Goal: Task Accomplishment & Management: Complete application form

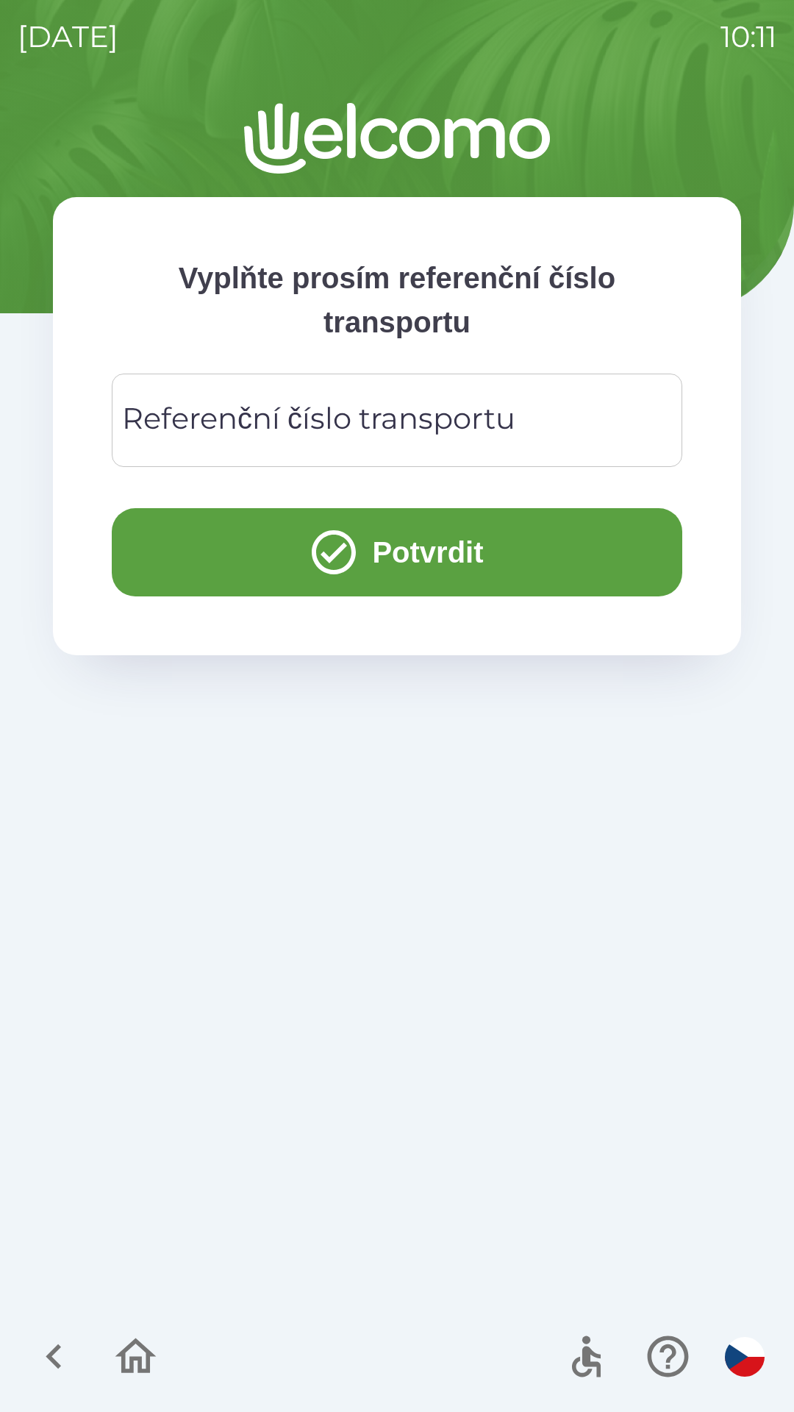
click at [241, 421] on div "Referenční číslo transportu Referenční číslo transportu" at bounding box center [397, 420] width 571 height 93
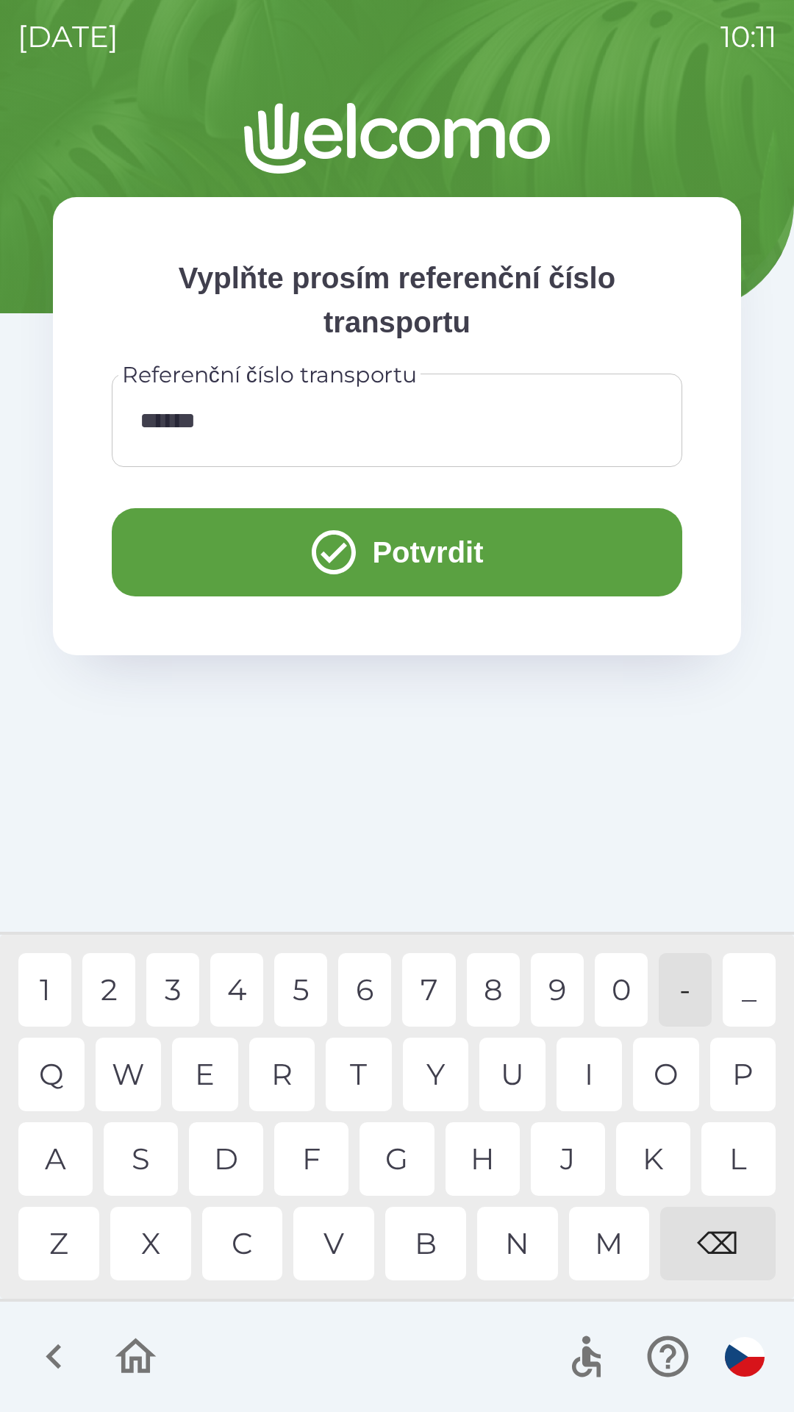
type input "*******"
click at [337, 976] on div "1 2 3 4 5 6 7 8 9 0 - _" at bounding box center [397, 990] width 758 height 74
click at [397, 555] on button "Potvrdit" at bounding box center [397, 552] width 571 height 88
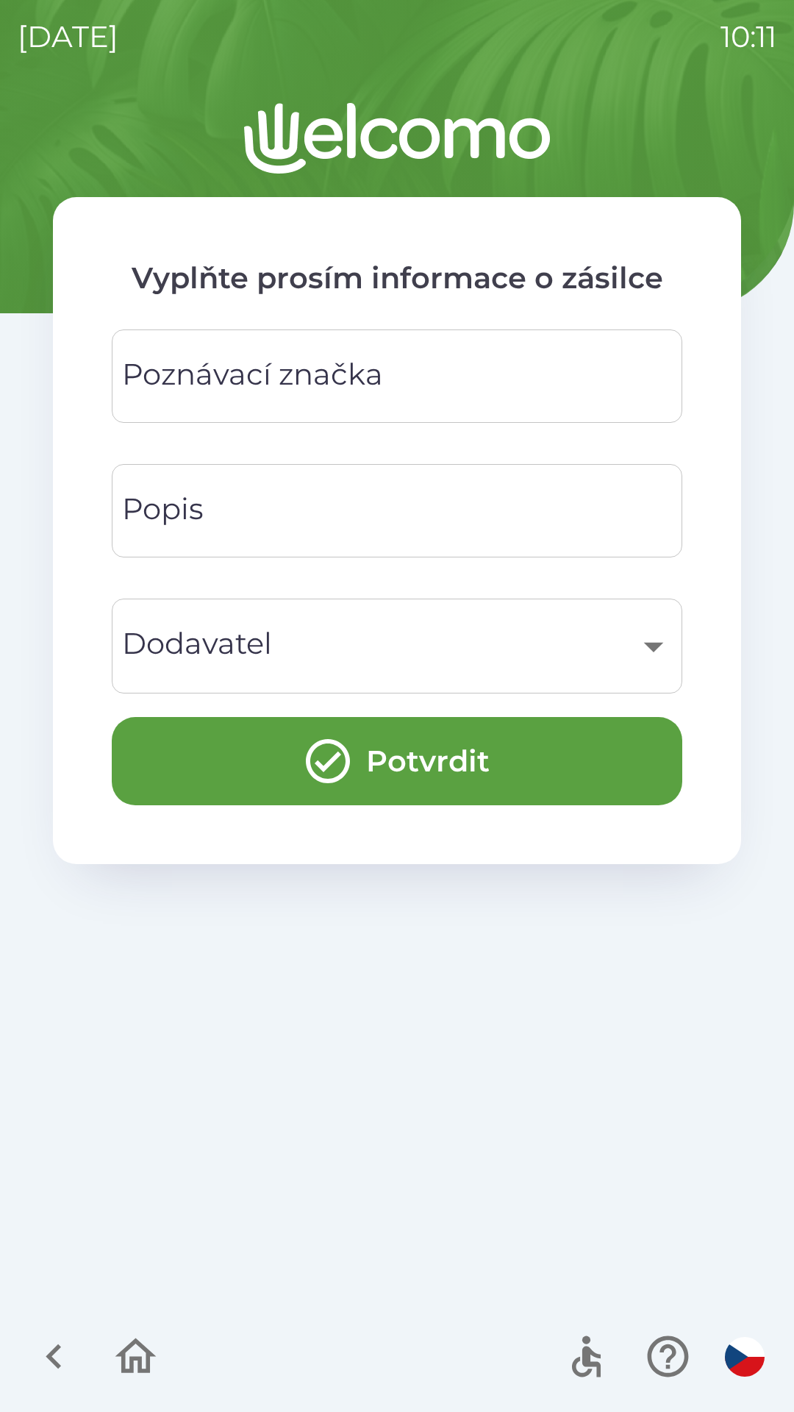
click at [327, 385] on div "Poznávací značka Poznávací značka" at bounding box center [397, 376] width 571 height 93
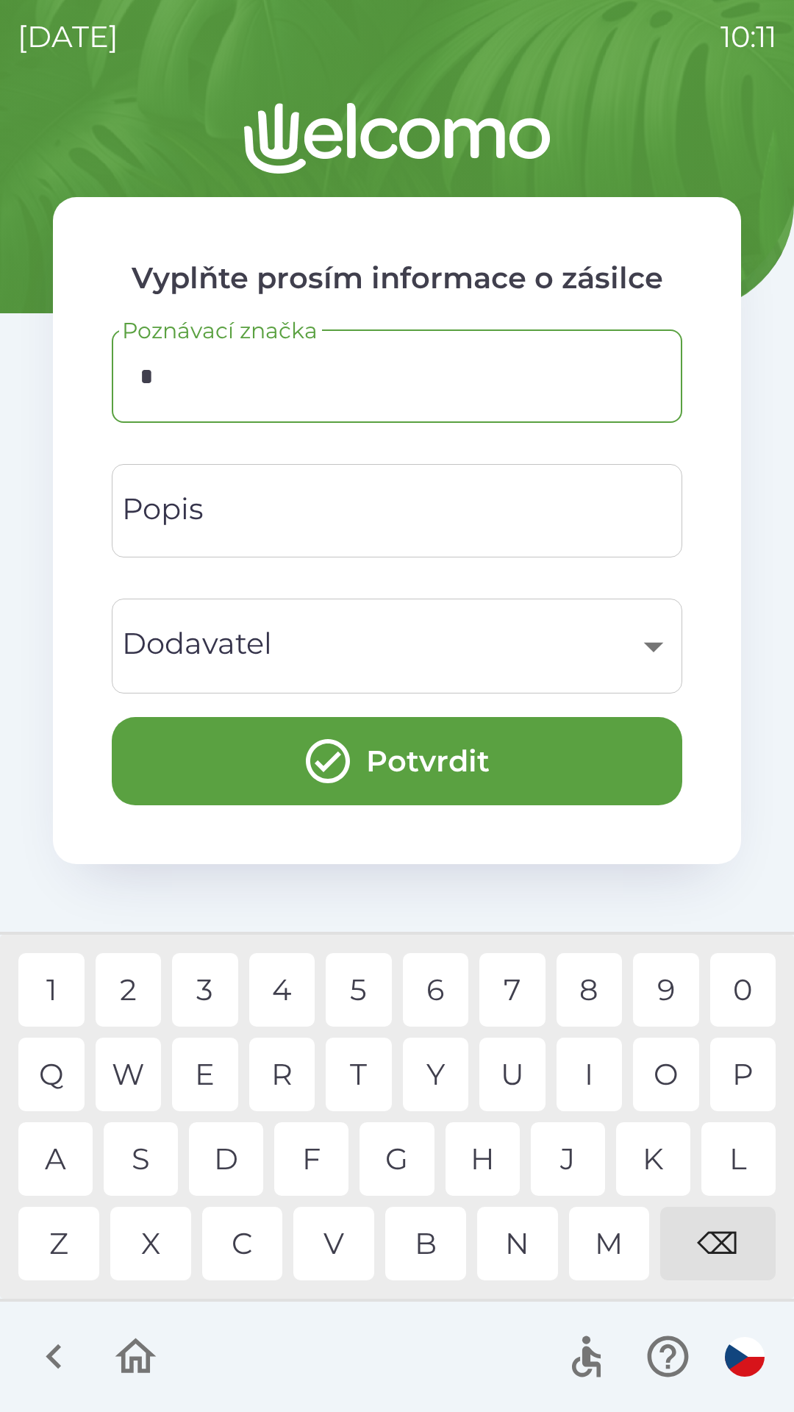
click at [219, 971] on div "3" at bounding box center [205, 990] width 66 height 74
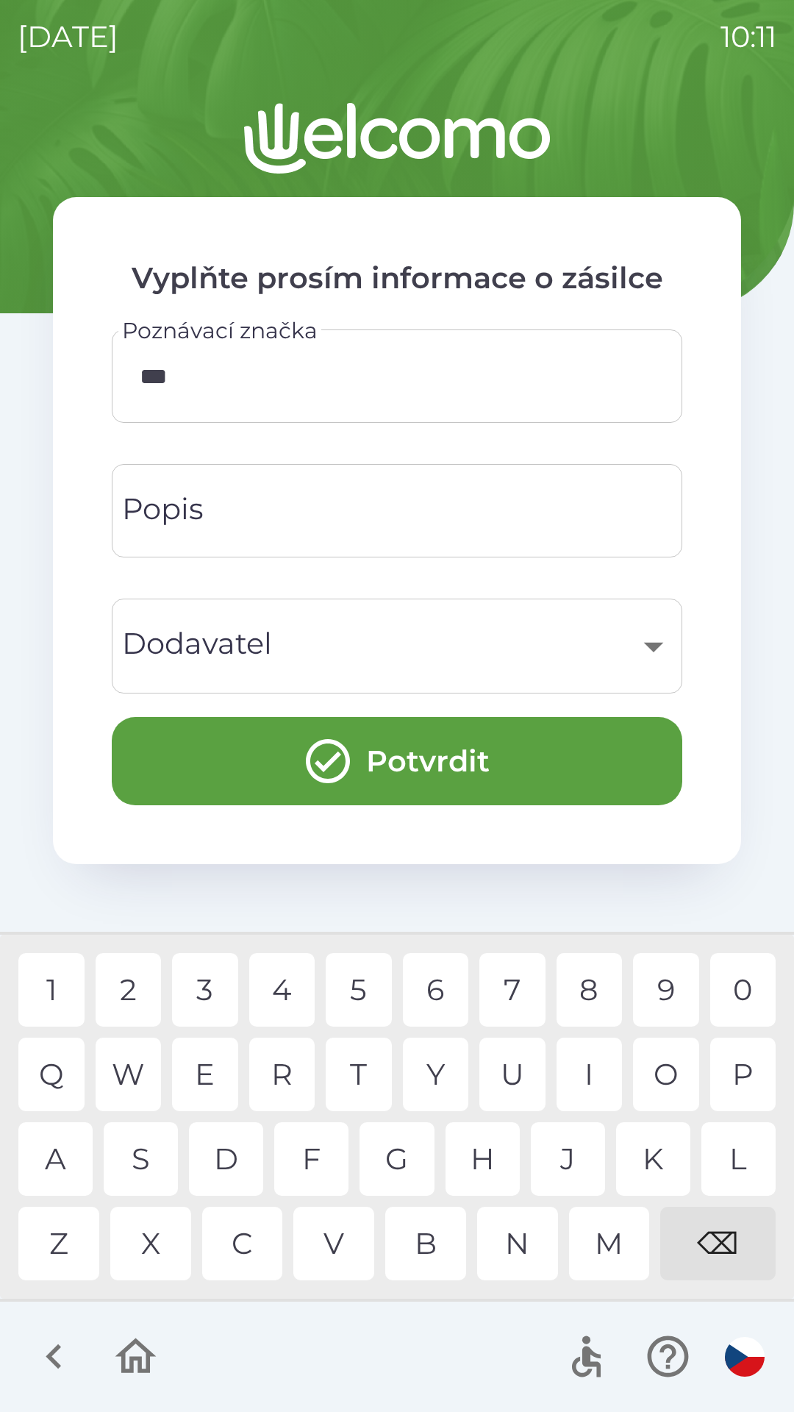
click at [140, 1153] on div "S" at bounding box center [141, 1159] width 74 height 74
click at [357, 958] on div "5" at bounding box center [359, 990] width 66 height 74
click at [495, 979] on div "7" at bounding box center [513, 990] width 66 height 74
type input "*******"
click at [591, 1001] on div "8" at bounding box center [590, 990] width 66 height 74
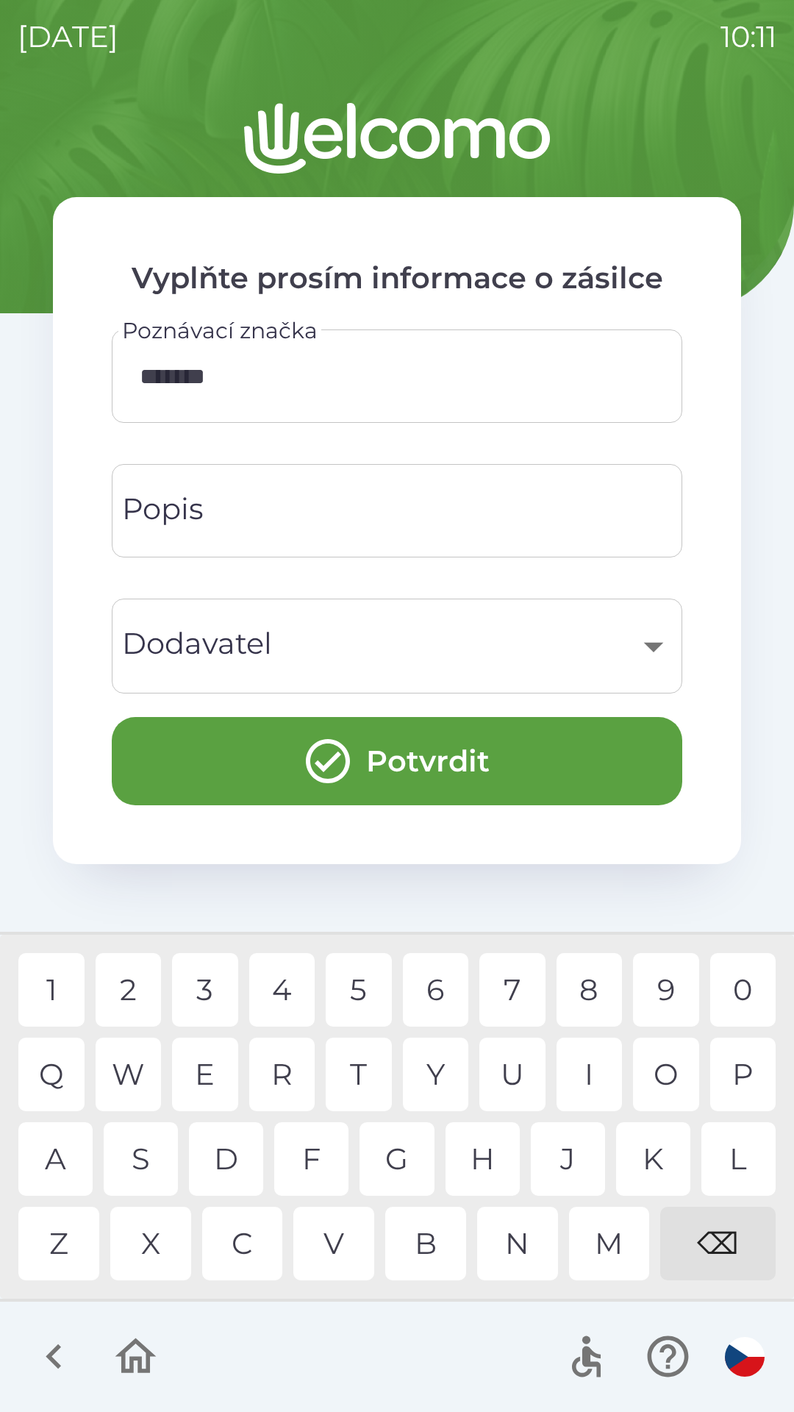
click at [236, 520] on input "Popis" at bounding box center [396, 511] width 535 height 58
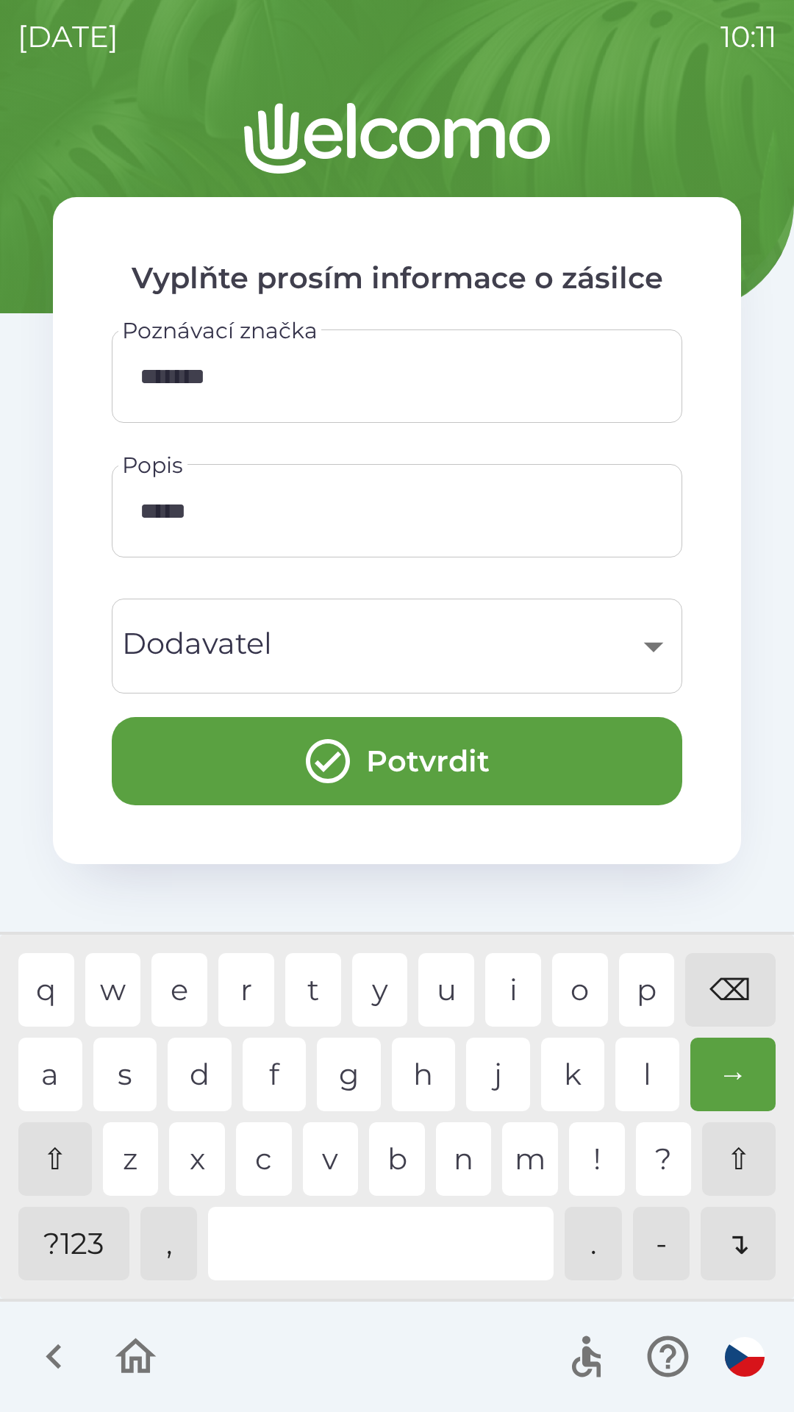
click at [652, 986] on div "p" at bounding box center [647, 990] width 56 height 74
click at [598, 987] on div "o" at bounding box center [580, 990] width 56 height 74
click at [250, 990] on div "r" at bounding box center [246, 990] width 56 height 74
type input "********"
click at [322, 990] on div "t" at bounding box center [313, 990] width 56 height 74
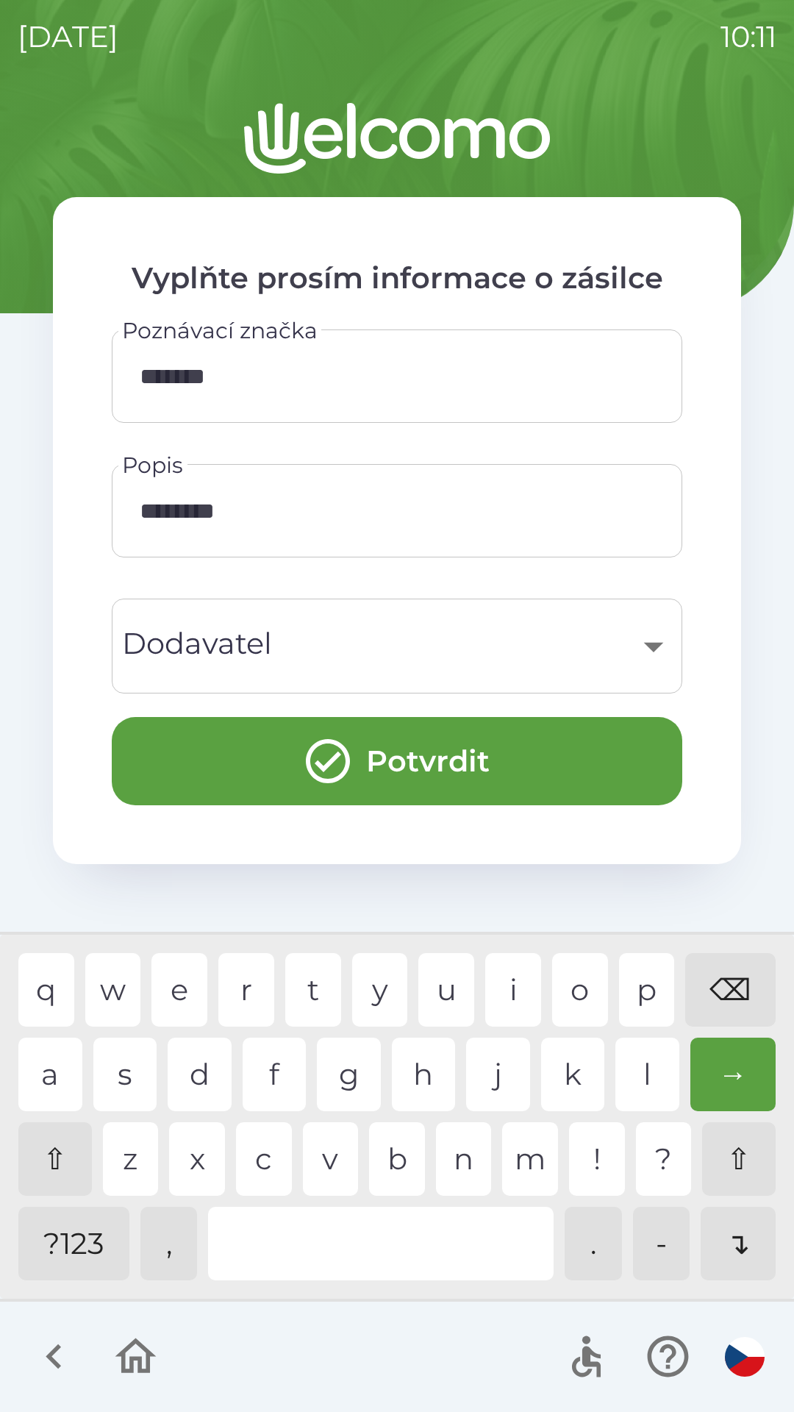
click at [250, 634] on div "​" at bounding box center [396, 646] width 535 height 60
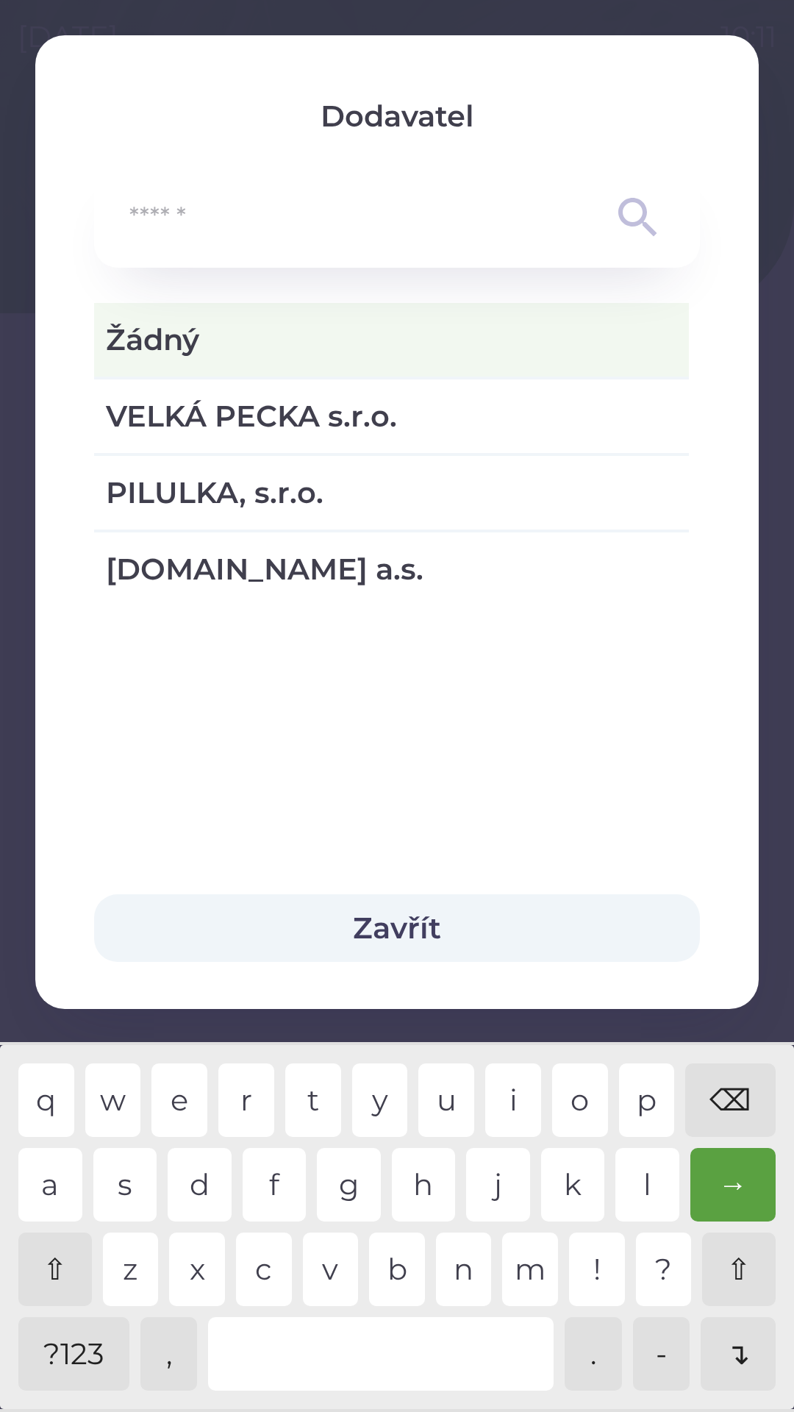
click at [248, 586] on span "[DOMAIN_NAME] a.s." at bounding box center [391, 569] width 571 height 44
type input "***"
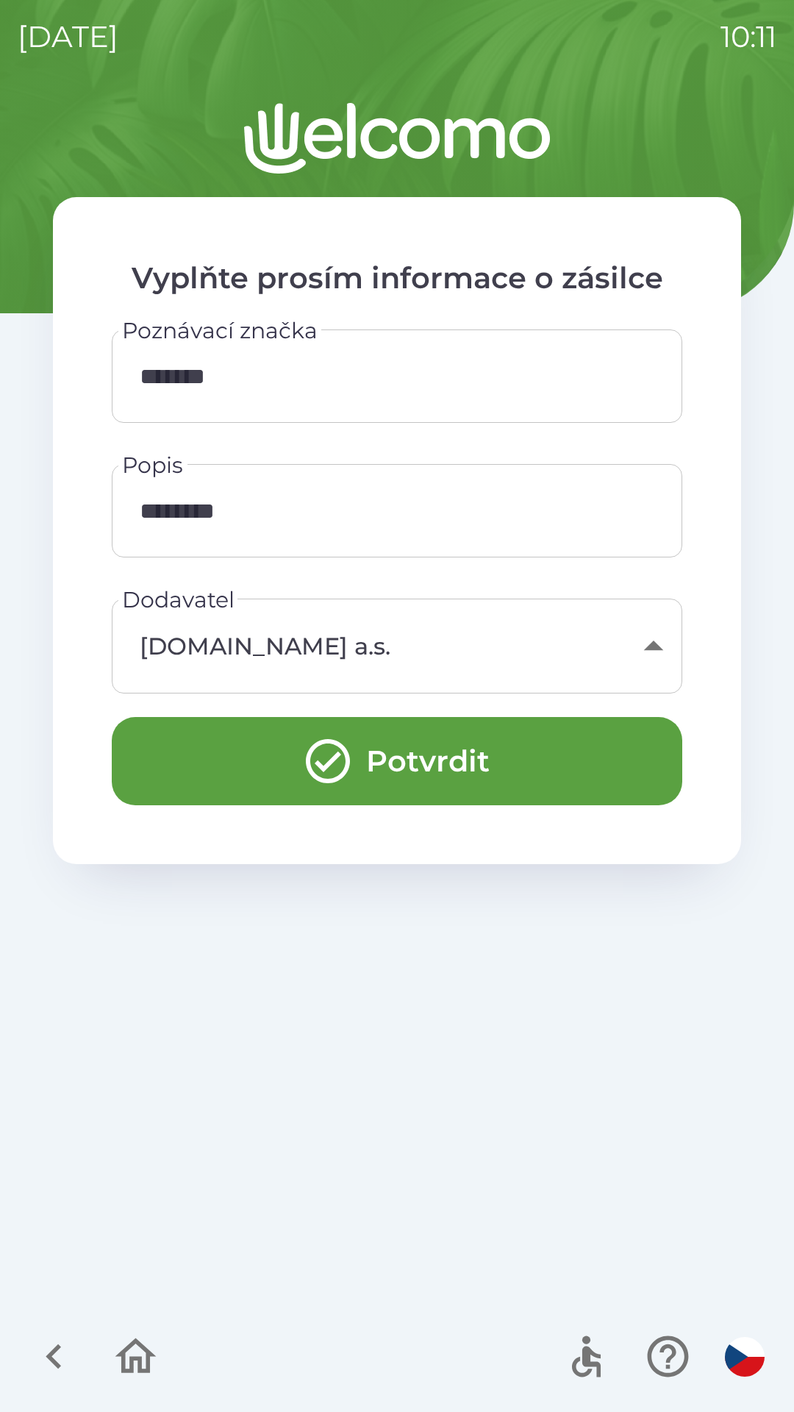
click at [387, 761] on button "Potvrdit" at bounding box center [397, 761] width 571 height 88
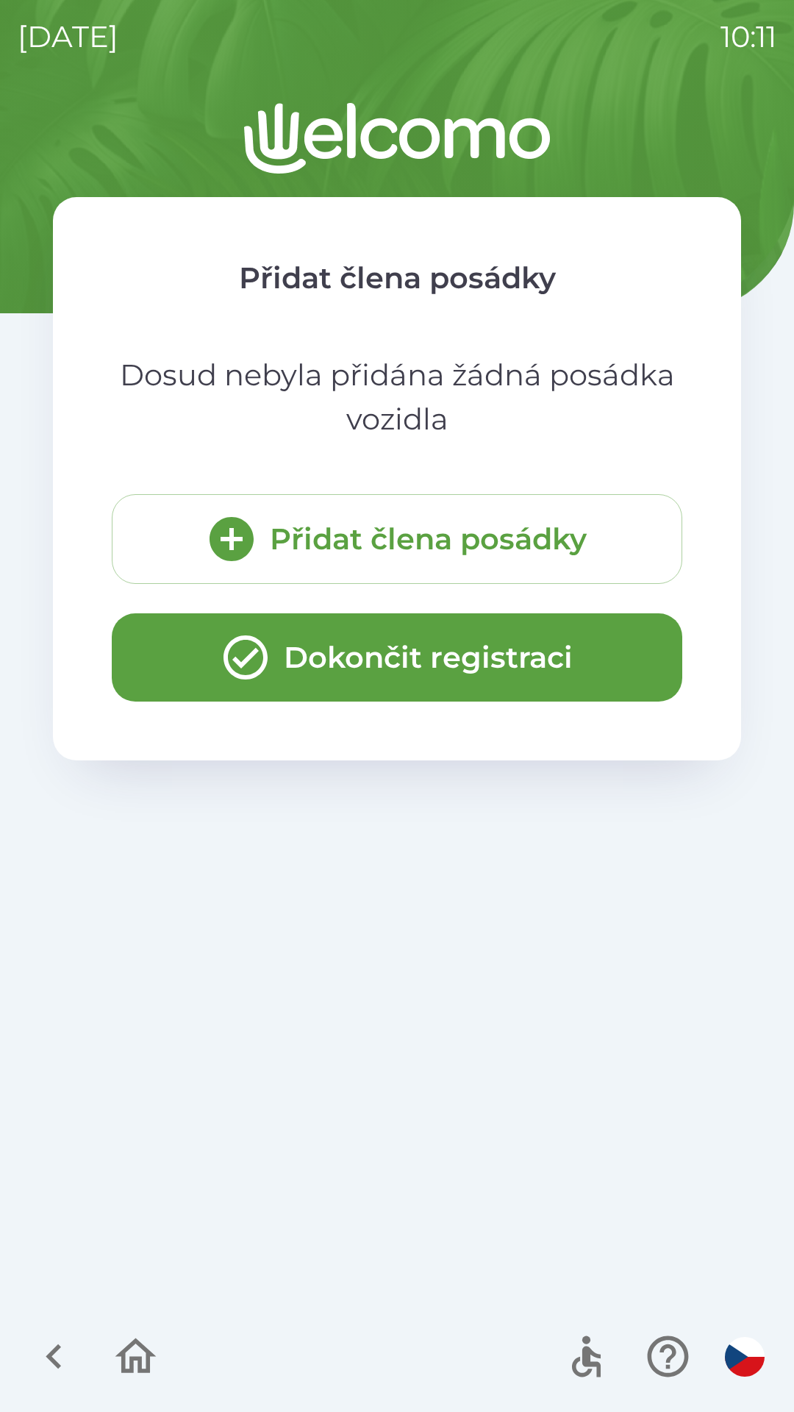
click at [284, 677] on button "Dokončit registraci" at bounding box center [397, 657] width 571 height 88
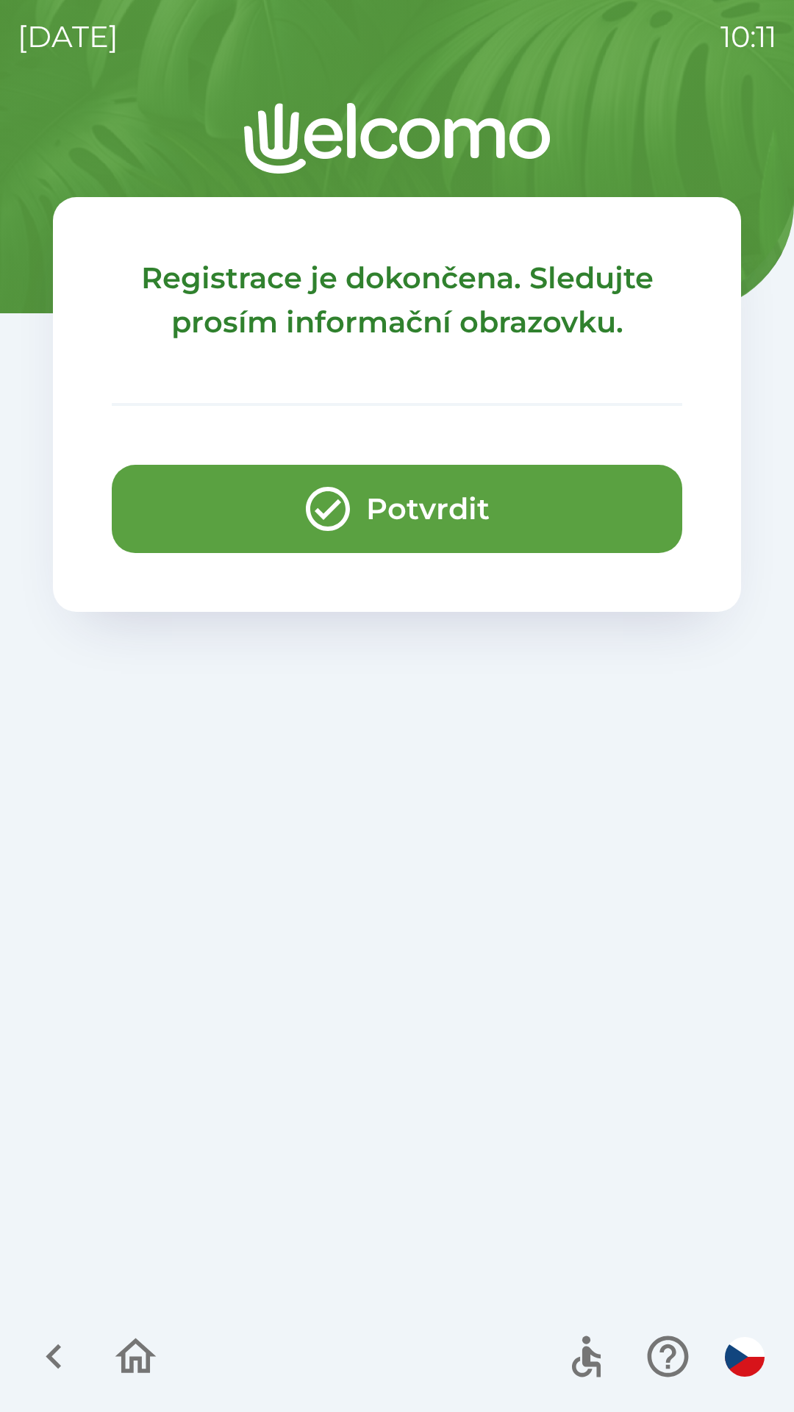
click at [391, 516] on button "Potvrdit" at bounding box center [397, 509] width 571 height 88
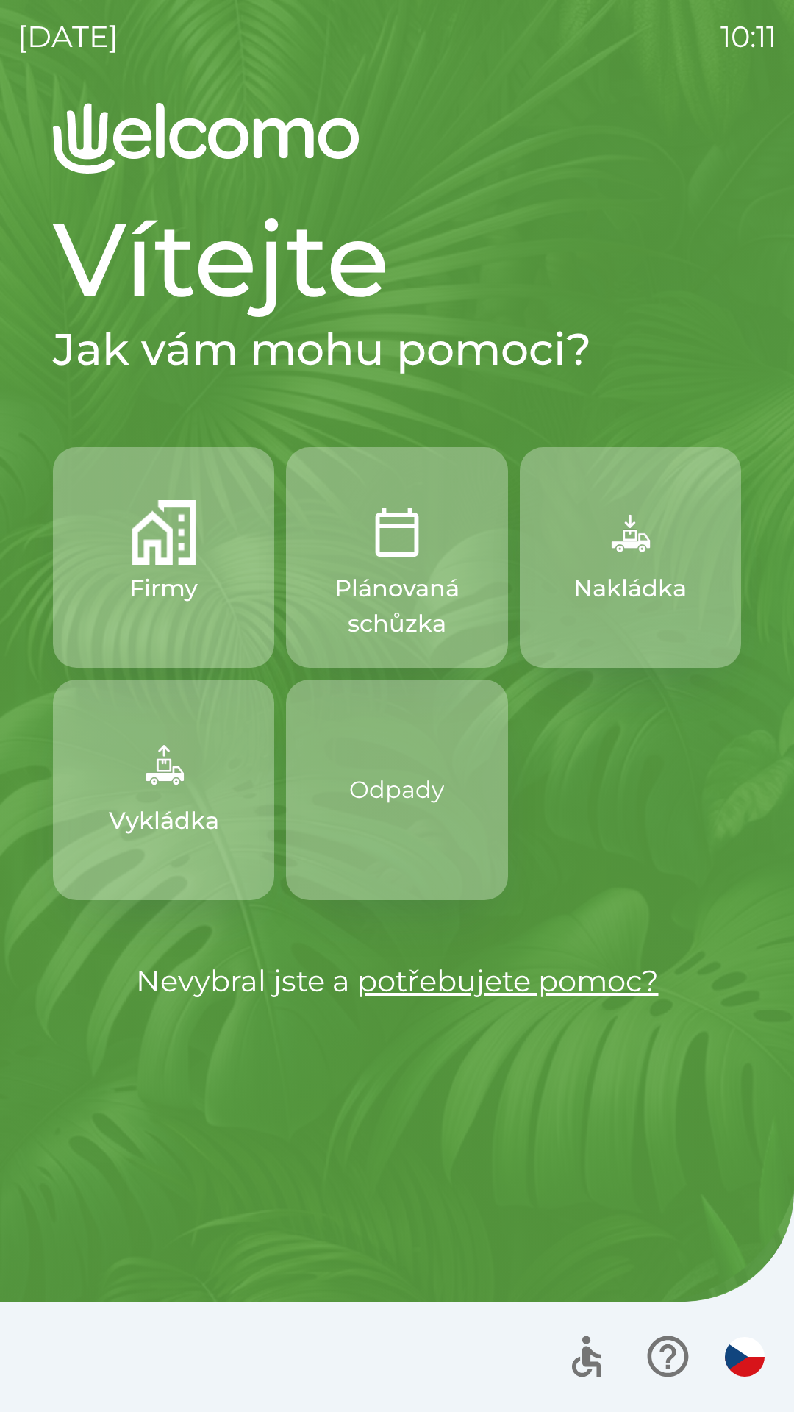
click at [603, 566] on button "Nakládka" at bounding box center [630, 557] width 221 height 221
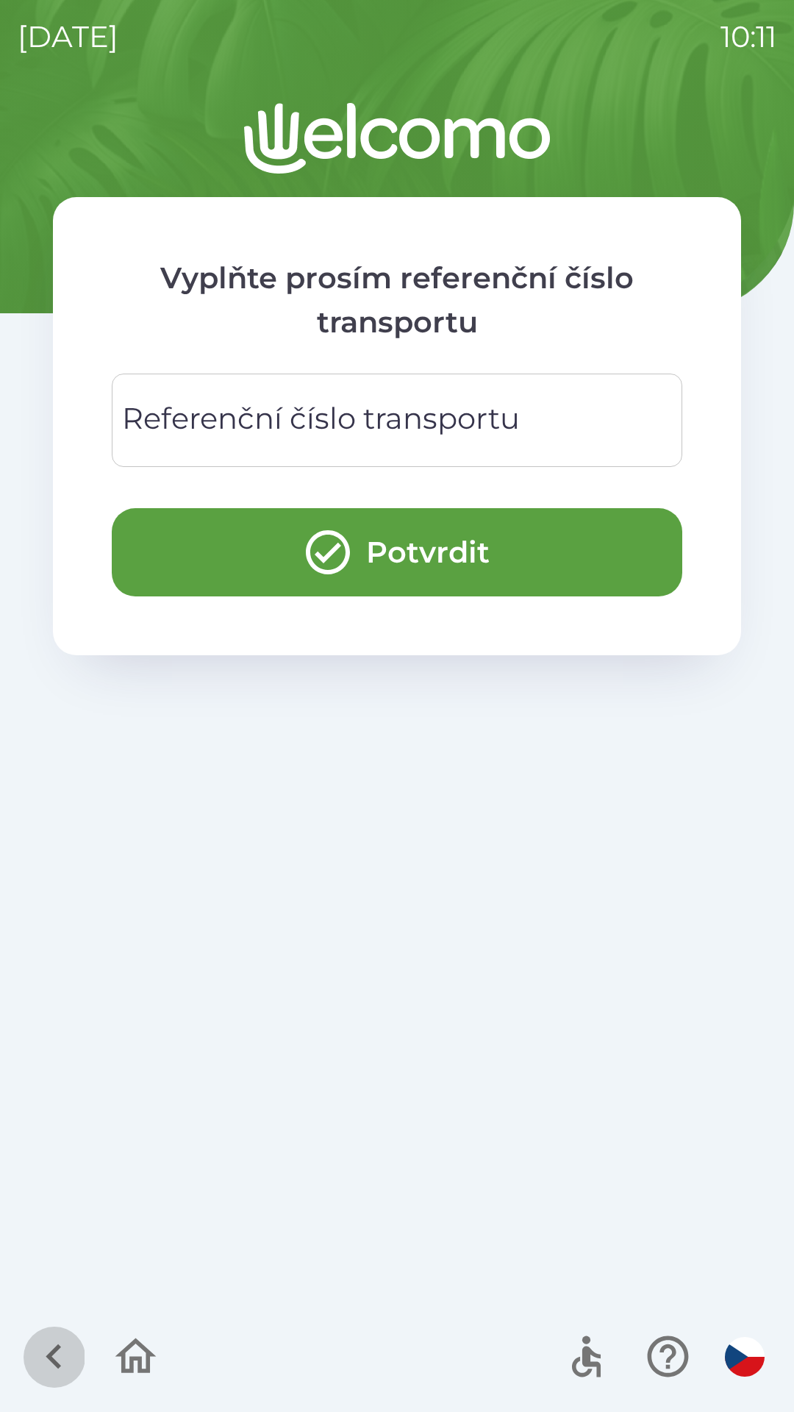
click at [55, 1349] on icon "button" at bounding box center [53, 1357] width 15 height 25
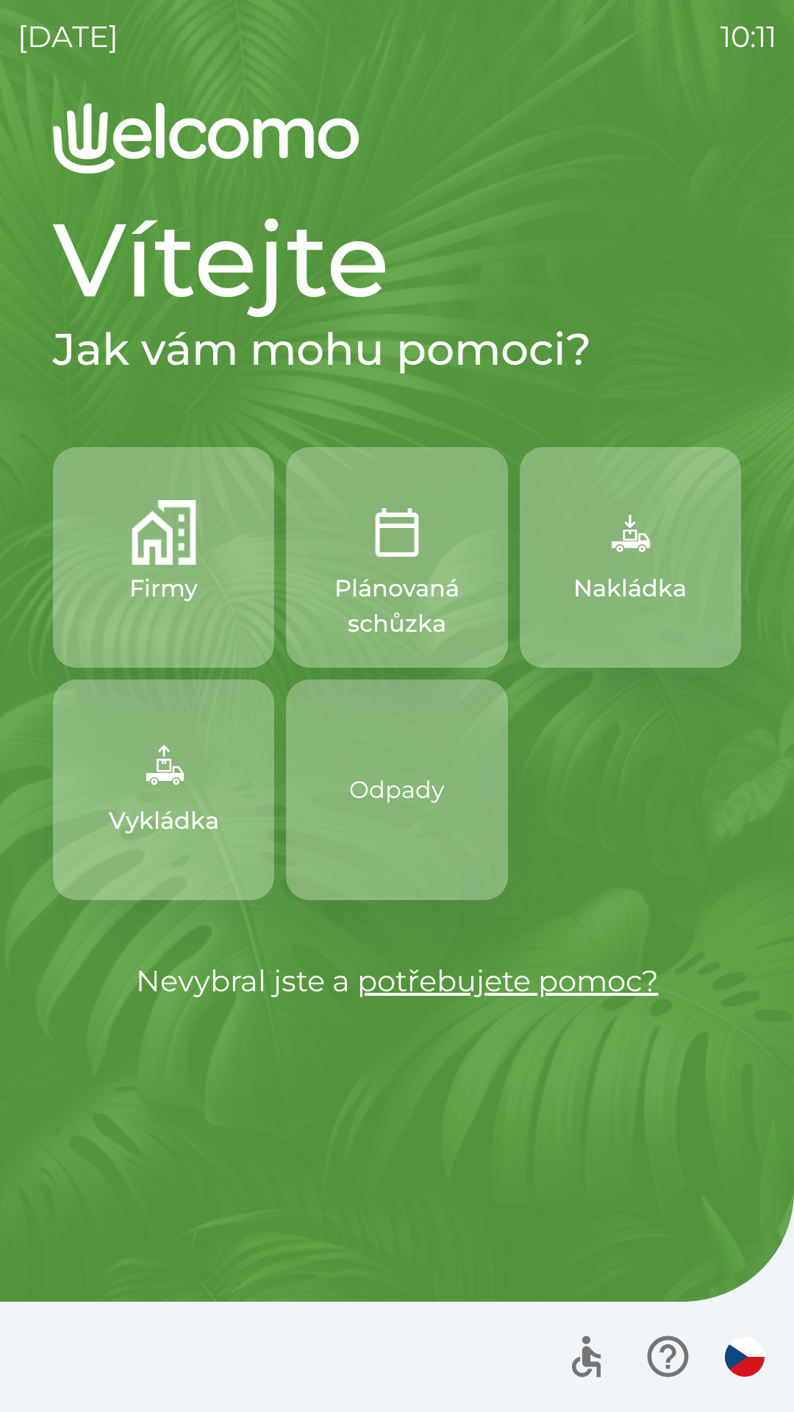
click at [124, 1356] on div at bounding box center [397, 1357] width 794 height 110
click at [382, 791] on p "Odpady" at bounding box center [396, 789] width 95 height 35
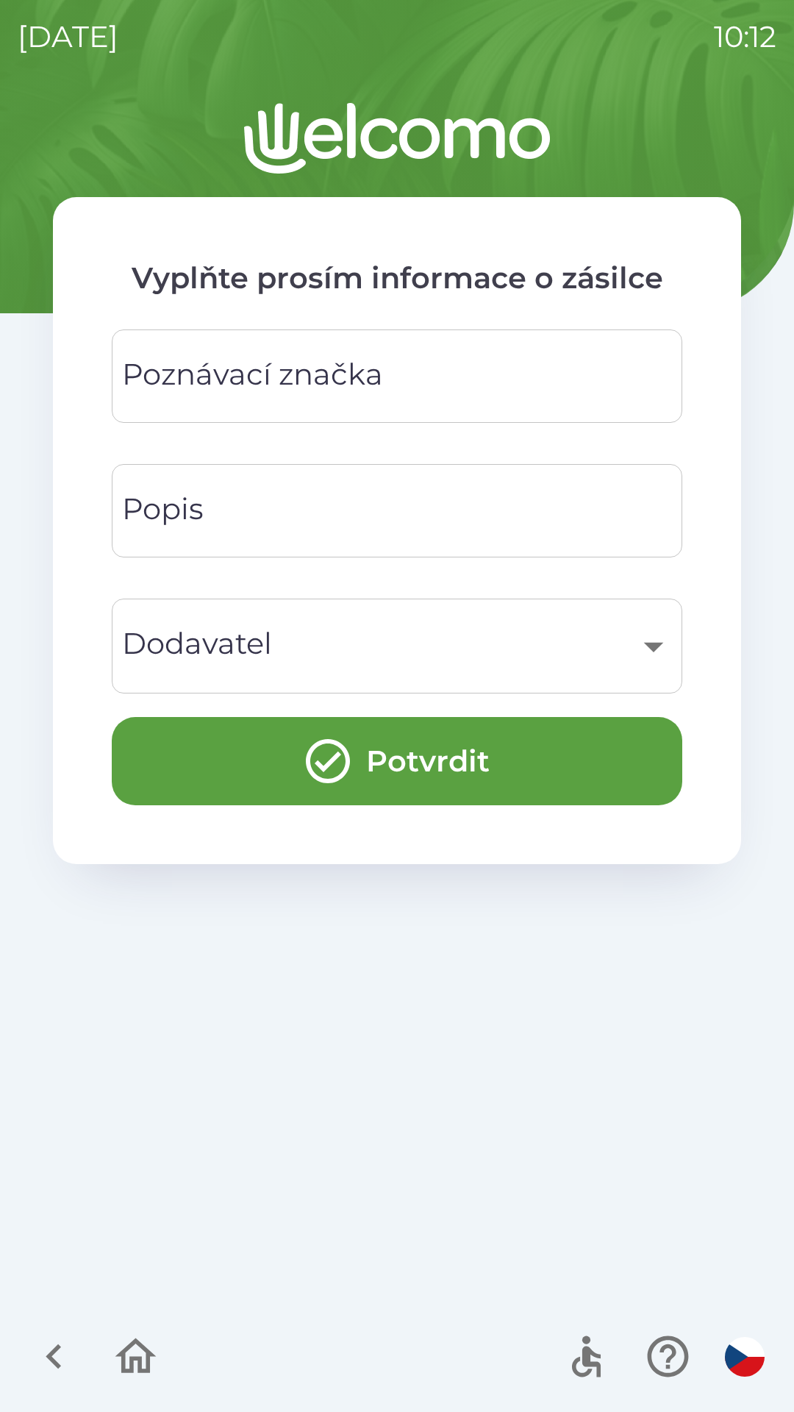
click at [266, 1067] on div "Vyplňte prosím informace o zásilce Poznávací značka Poznávací značka Popis Popi…" at bounding box center [397, 757] width 759 height 1309
click at [60, 1345] on icon "button" at bounding box center [53, 1356] width 49 height 49
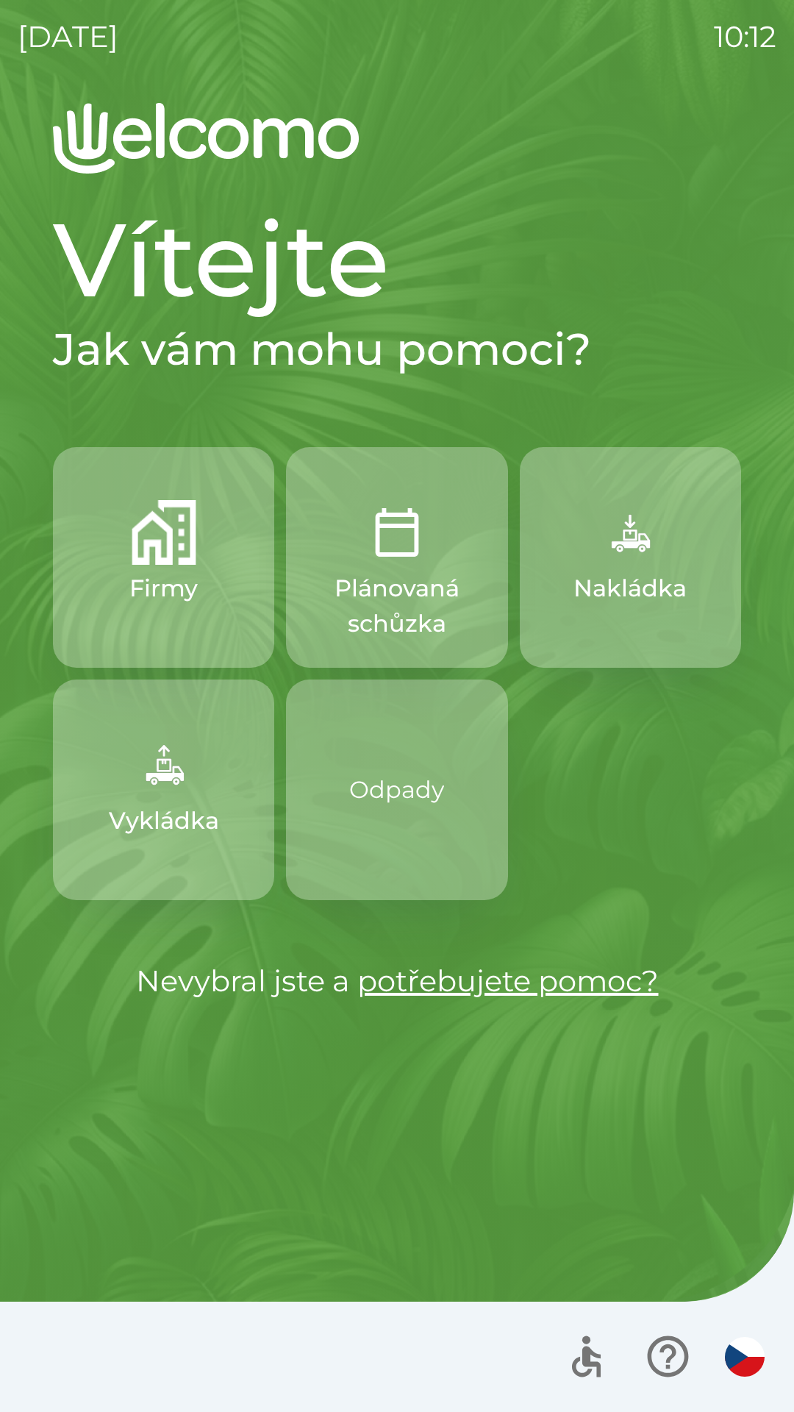
click at [132, 822] on p "Vykládka" at bounding box center [164, 820] width 110 height 35
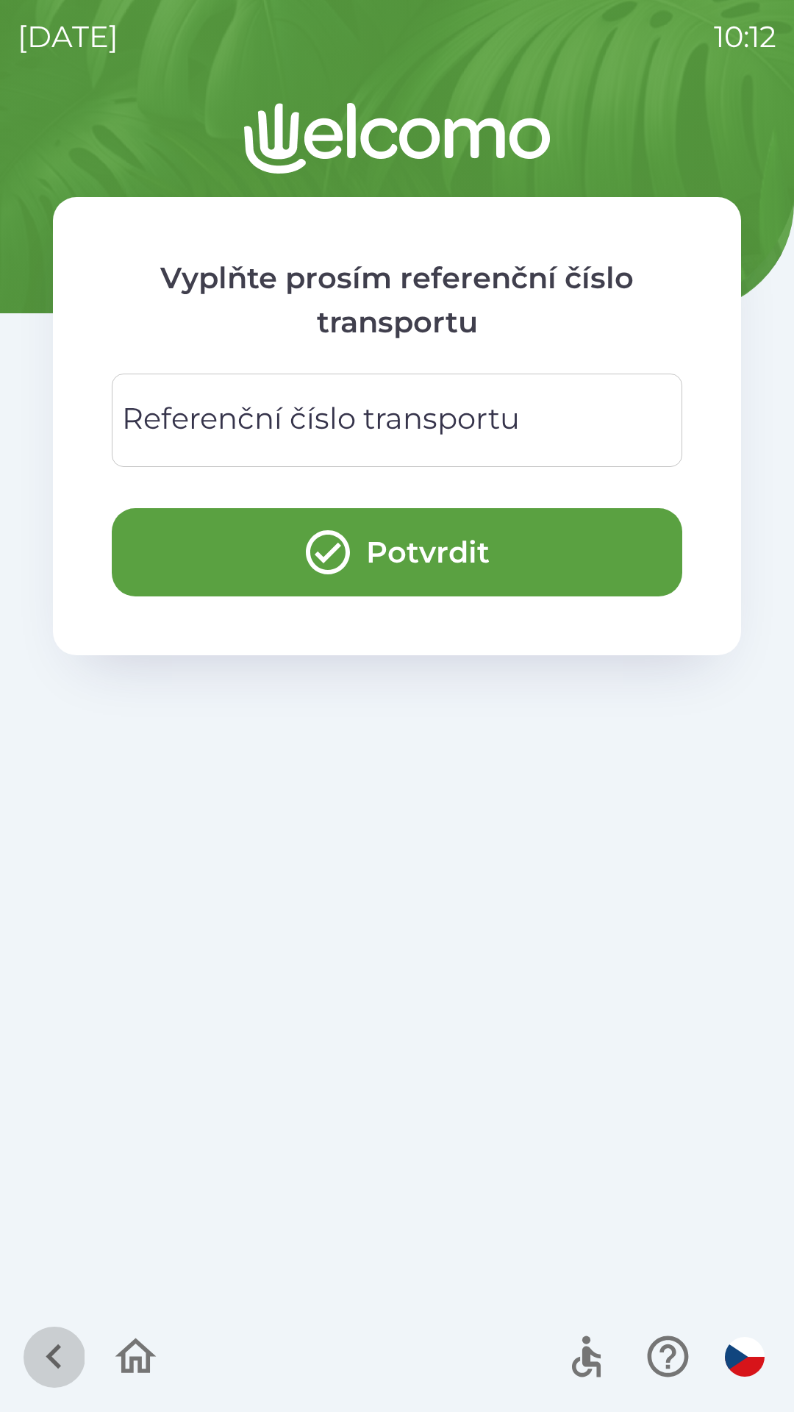
click at [58, 1359] on icon "button" at bounding box center [53, 1356] width 49 height 49
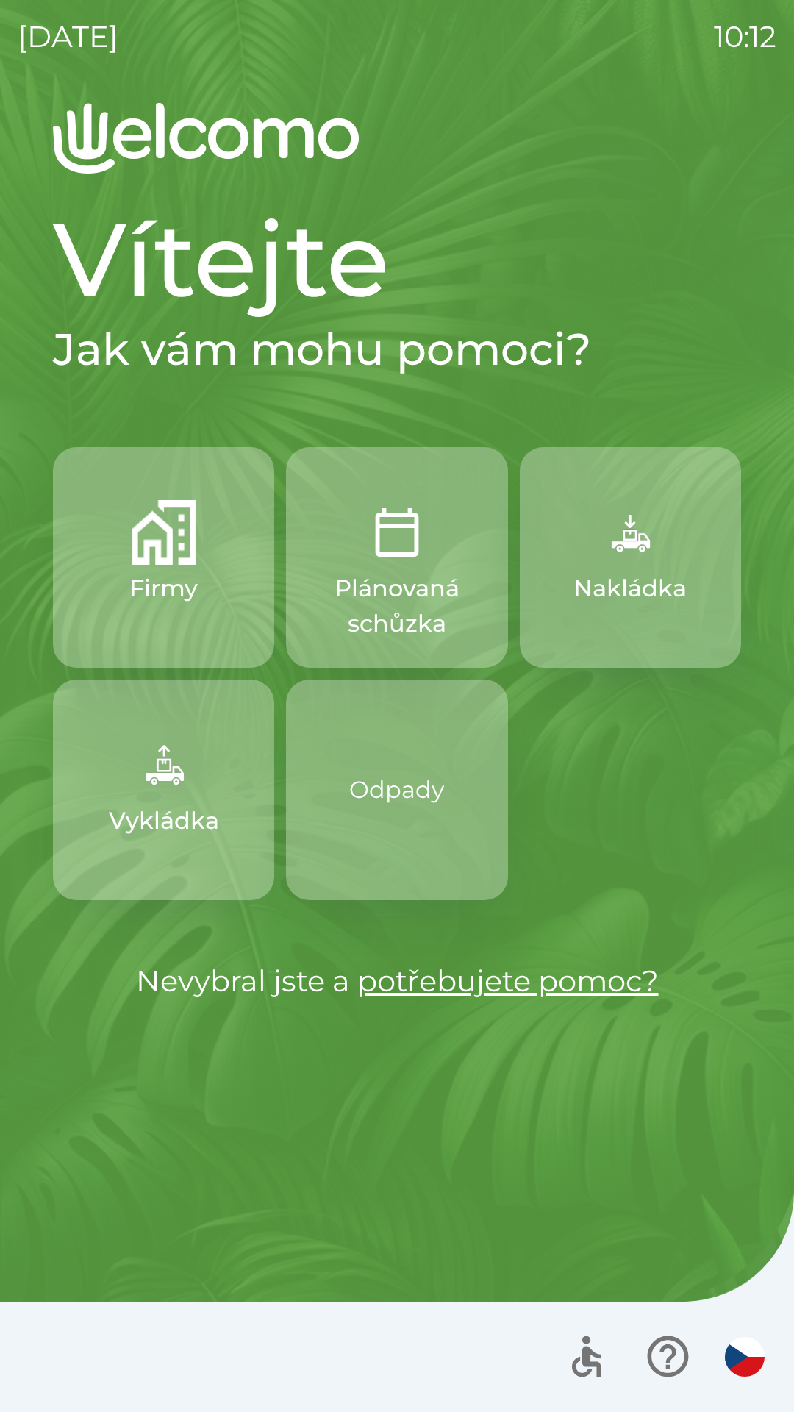
click at [610, 588] on p "Nakládka" at bounding box center [630, 588] width 113 height 35
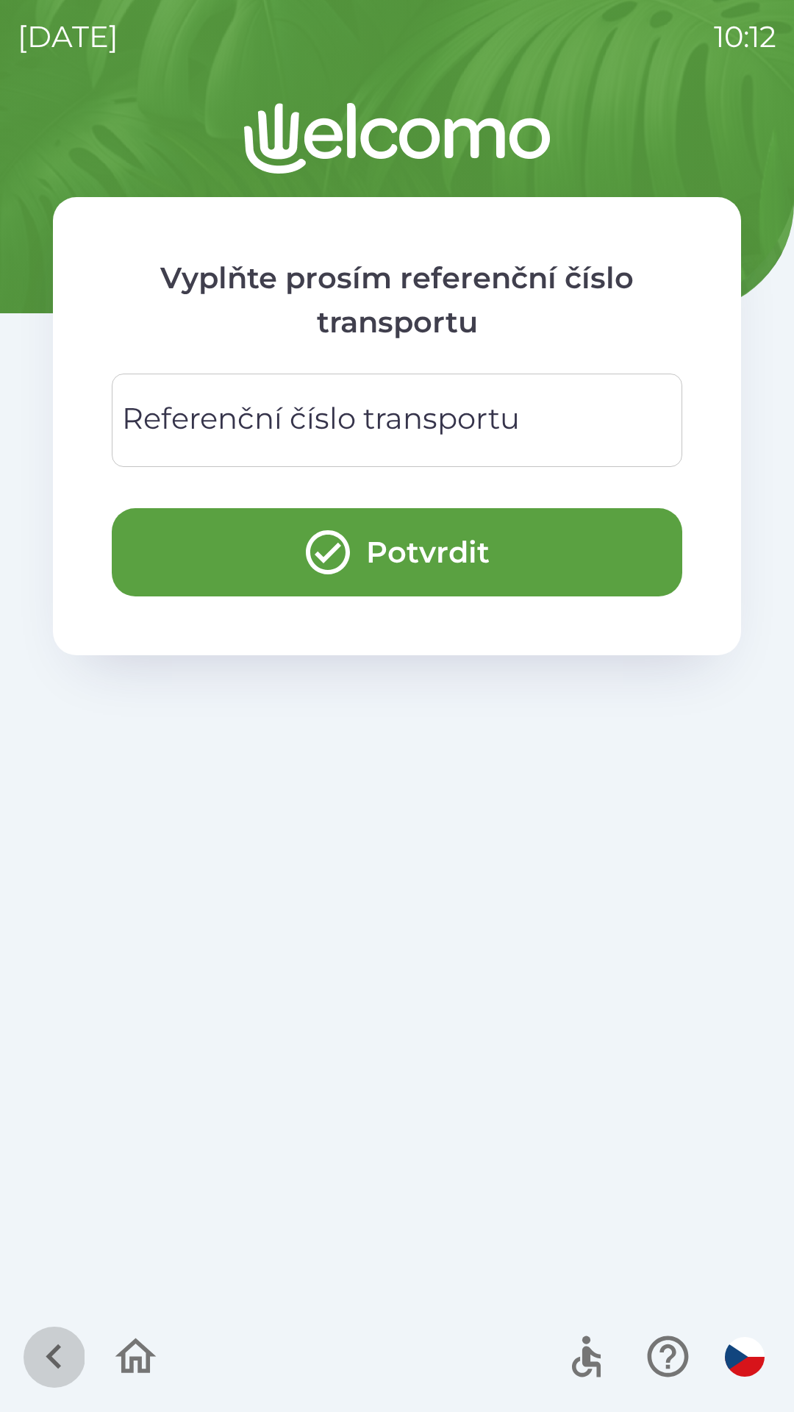
click at [39, 1339] on icon "button" at bounding box center [53, 1356] width 49 height 49
